Goal: Check status: Check status

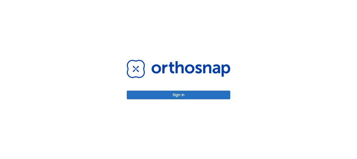
click at [199, 96] on button "Sign in" at bounding box center [179, 94] width 104 height 9
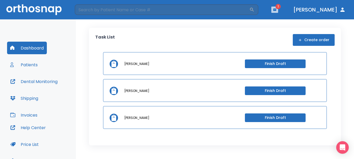
click at [278, 9] on button "button" at bounding box center [274, 10] width 7 height 6
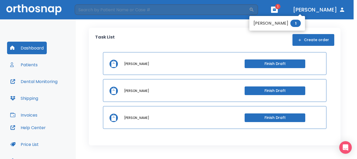
click at [273, 22] on li "Misty Houser 1" at bounding box center [277, 23] width 56 height 10
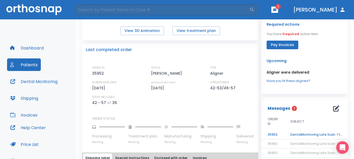
scroll to position [131, 0]
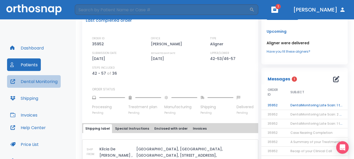
click at [36, 83] on button "Dental Monitoring" at bounding box center [34, 81] width 54 height 13
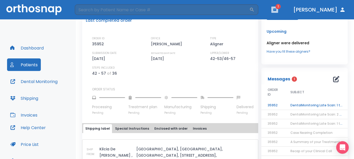
click at [276, 10] on icon "button" at bounding box center [274, 9] width 3 height 2
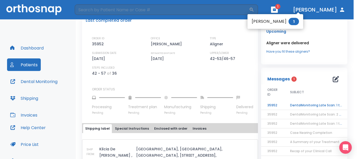
click at [271, 19] on li "[PERSON_NAME] 1" at bounding box center [276, 21] width 56 height 10
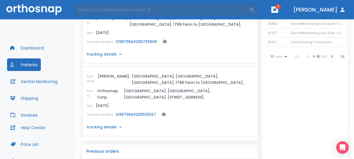
scroll to position [314, 0]
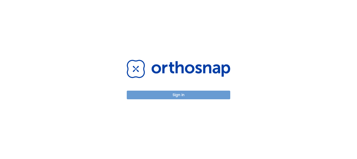
click at [152, 93] on button "Sign in" at bounding box center [179, 94] width 104 height 9
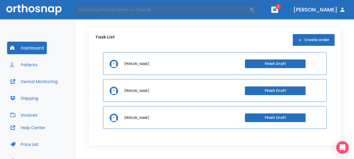
click at [280, 8] on span "1" at bounding box center [277, 6] width 5 height 5
click at [276, 9] on icon "button" at bounding box center [274, 9] width 3 height 2
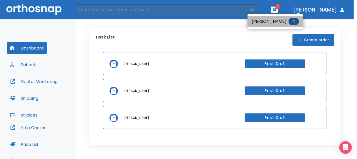
click at [276, 18] on li "[PERSON_NAME] 1" at bounding box center [276, 21] width 56 height 10
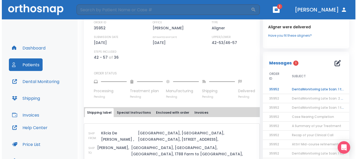
scroll to position [157, 0]
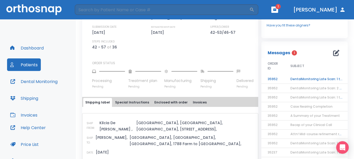
click at [288, 80] on td "DentalMonitoring Late Scan: 1 to 2 Weeks Notification" at bounding box center [316, 78] width 65 height 9
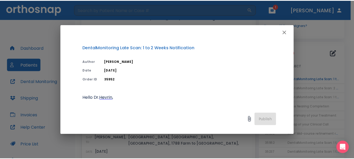
scroll to position [0, 0]
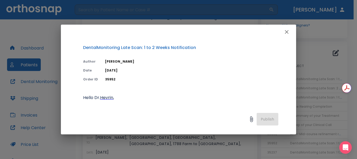
click at [284, 32] on icon "button" at bounding box center [287, 32] width 6 height 6
